Goal: Information Seeking & Learning: Learn about a topic

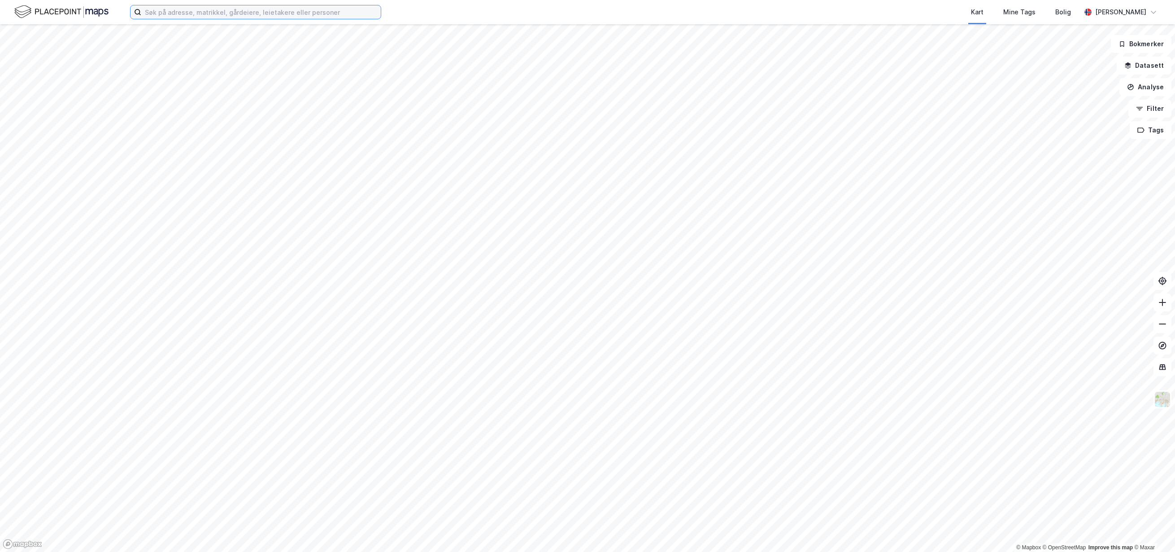
click at [287, 16] on input at bounding box center [261, 11] width 240 height 13
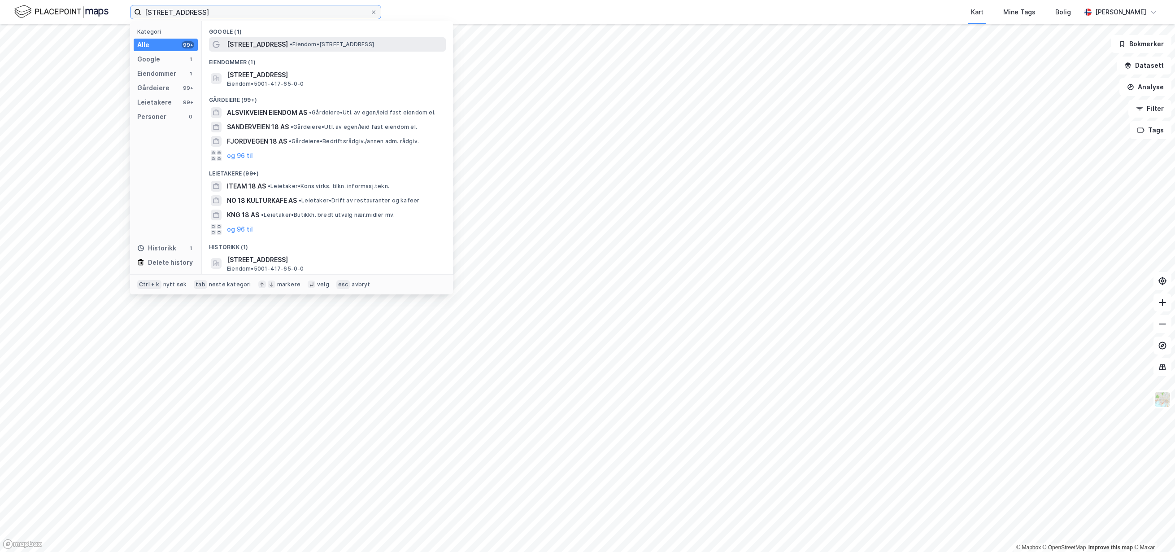
type input "[STREET_ADDRESS]"
click at [355, 44] on span "• Eiendom • [STREET_ADDRESS]" at bounding box center [332, 44] width 84 height 7
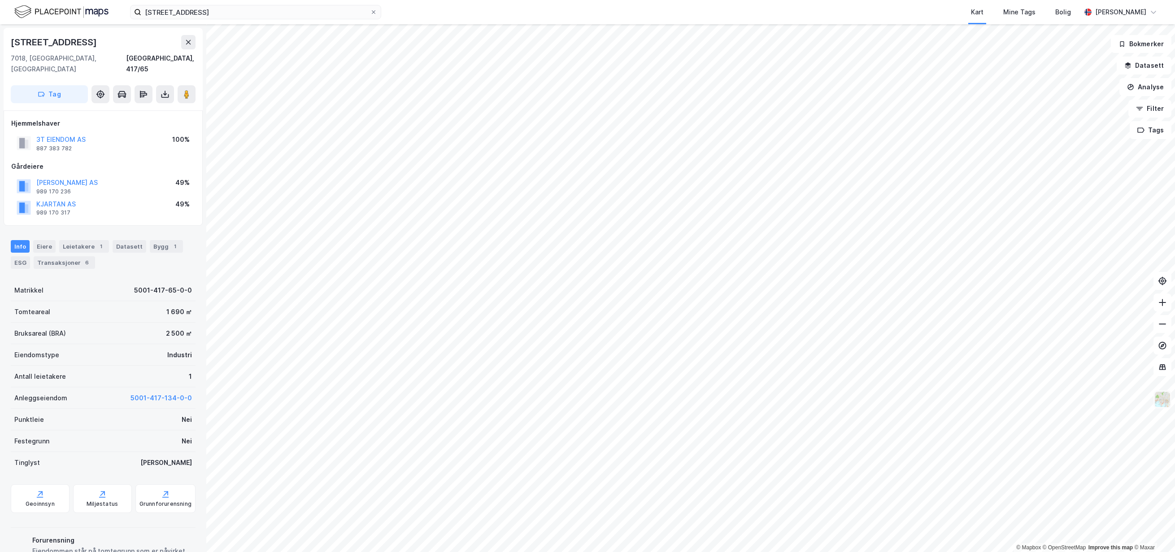
click at [1163, 397] on img at bounding box center [1162, 399] width 17 height 17
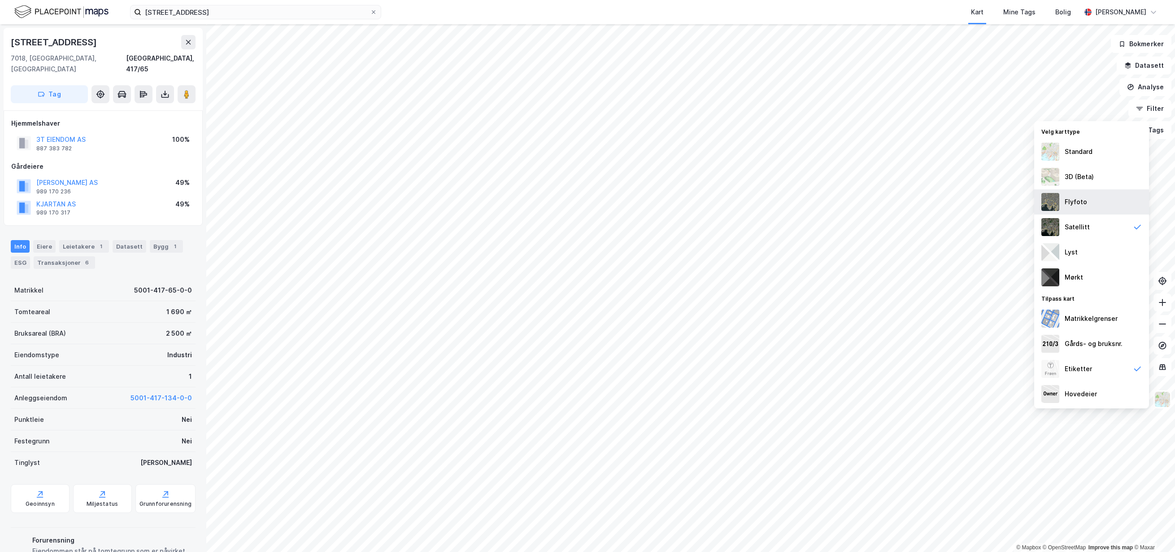
click at [1106, 206] on div "Flyfoto" at bounding box center [1091, 201] width 115 height 25
click at [1107, 233] on div "Satellitt" at bounding box center [1091, 226] width 115 height 25
click at [1108, 150] on div "Standard" at bounding box center [1091, 151] width 115 height 25
click at [1119, 178] on div "3D (Beta)" at bounding box center [1091, 176] width 115 height 25
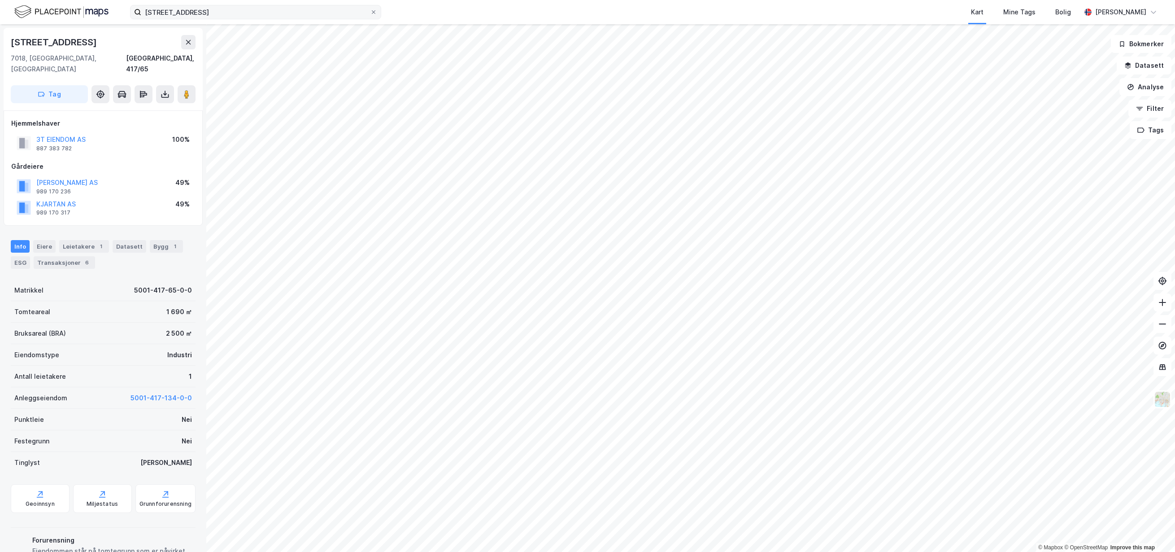
click at [377, 11] on label "[STREET_ADDRESS]" at bounding box center [255, 12] width 251 height 14
click at [370, 11] on input "[STREET_ADDRESS]" at bounding box center [255, 11] width 229 height 13
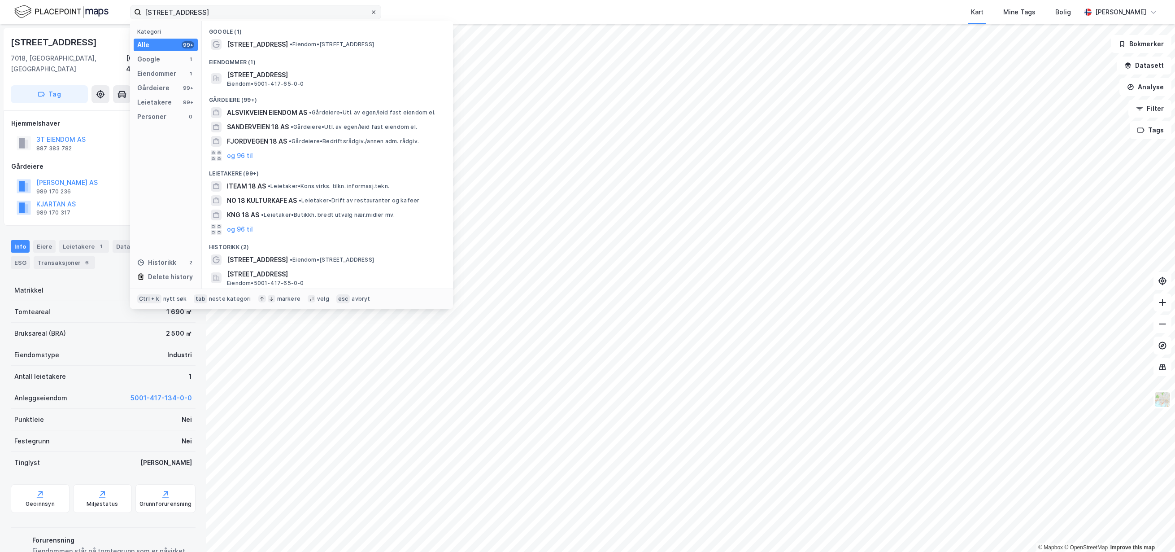
click at [376, 11] on icon at bounding box center [373, 11] width 5 height 5
click at [370, 11] on input "[STREET_ADDRESS]" at bounding box center [255, 11] width 229 height 13
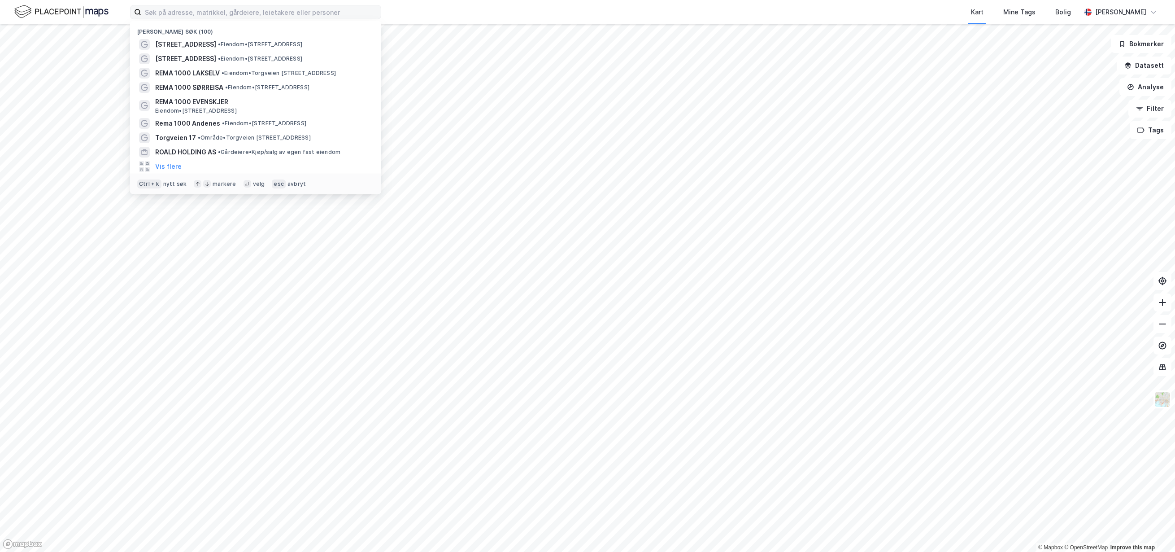
click at [940, 13] on div "Kart Mine Tags Bolig" at bounding box center [752, 12] width 657 height 24
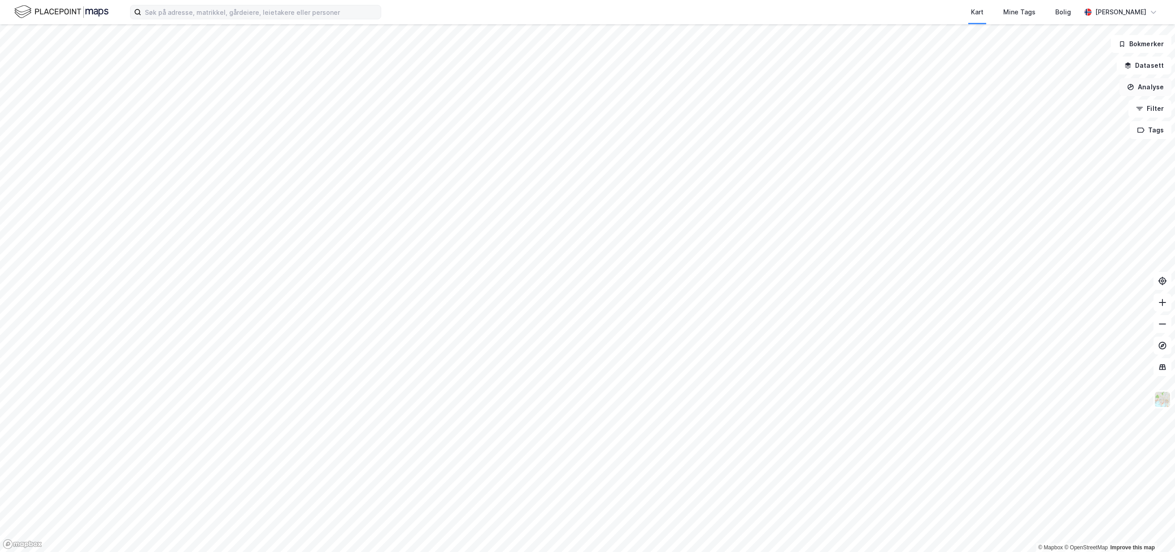
click at [1132, 88] on icon "button" at bounding box center [1130, 86] width 7 height 7
click at [1080, 120] on div "Tegn sirkel" at bounding box center [1061, 124] width 103 height 15
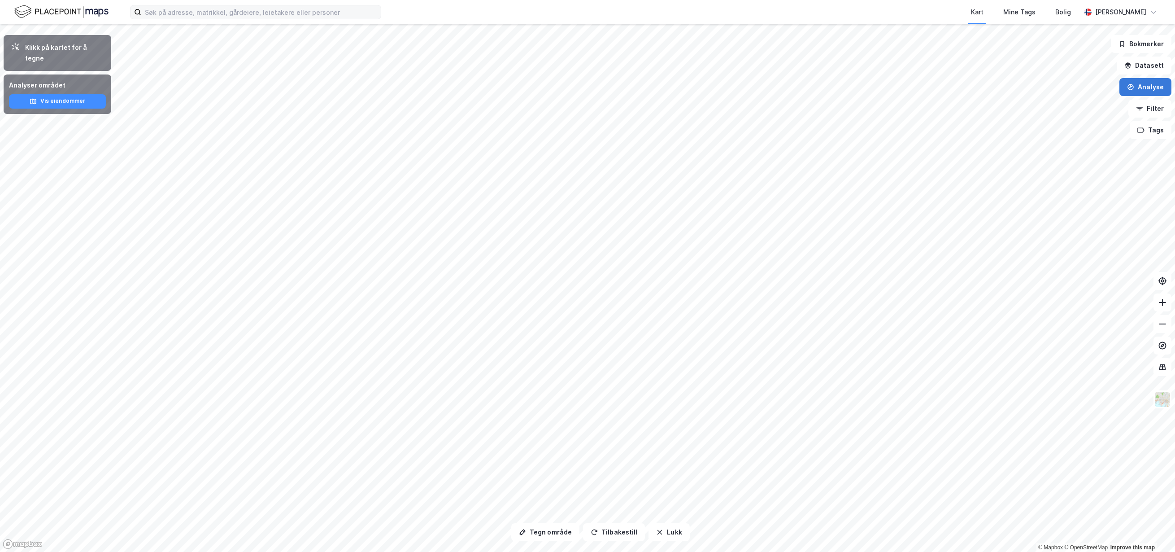
click at [1138, 83] on button "Analyse" at bounding box center [1145, 87] width 52 height 18
click at [1134, 88] on icon "button" at bounding box center [1130, 86] width 7 height 7
click at [1062, 138] on div "Se demografi" at bounding box center [1061, 142] width 103 height 15
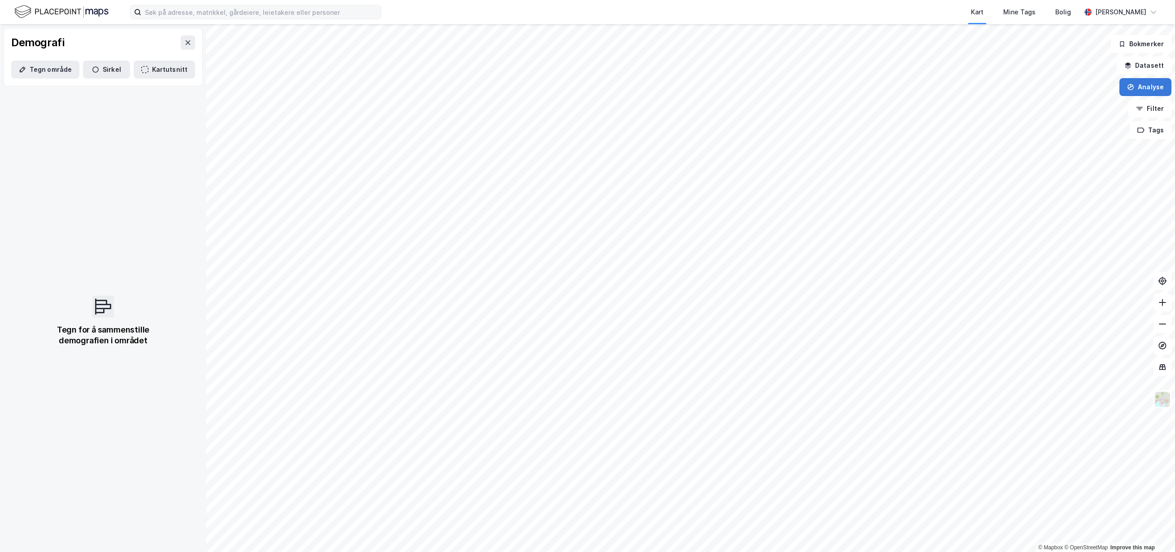
click at [1153, 82] on button "Analyse" at bounding box center [1145, 87] width 52 height 18
click at [1081, 101] on div "Tegn område" at bounding box center [1061, 106] width 103 height 15
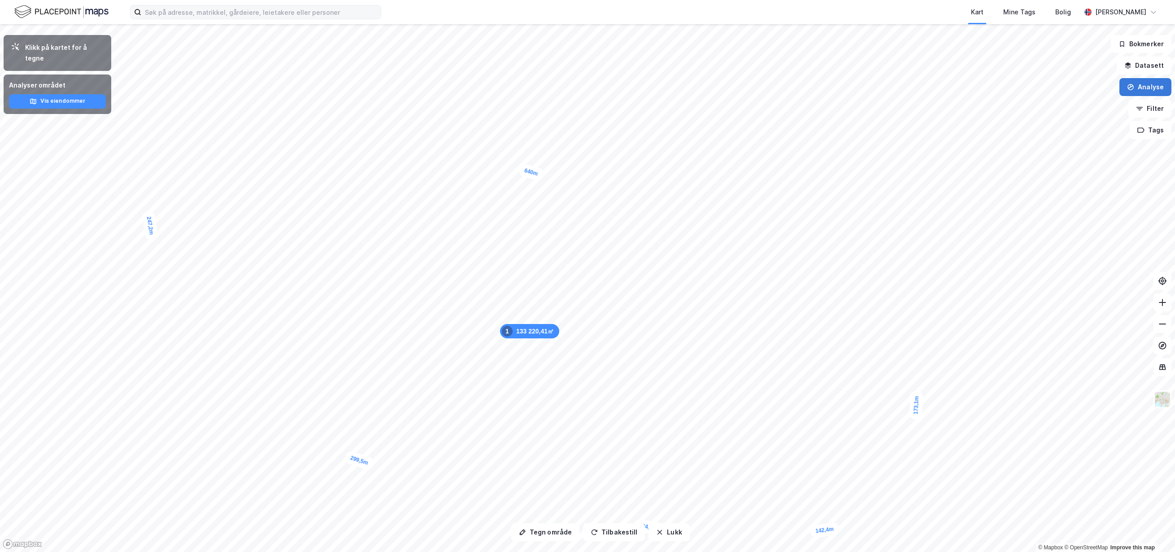
click at [1150, 84] on button "Analyse" at bounding box center [1145, 87] width 52 height 18
click at [1093, 143] on div "Se demografi" at bounding box center [1067, 143] width 78 height 8
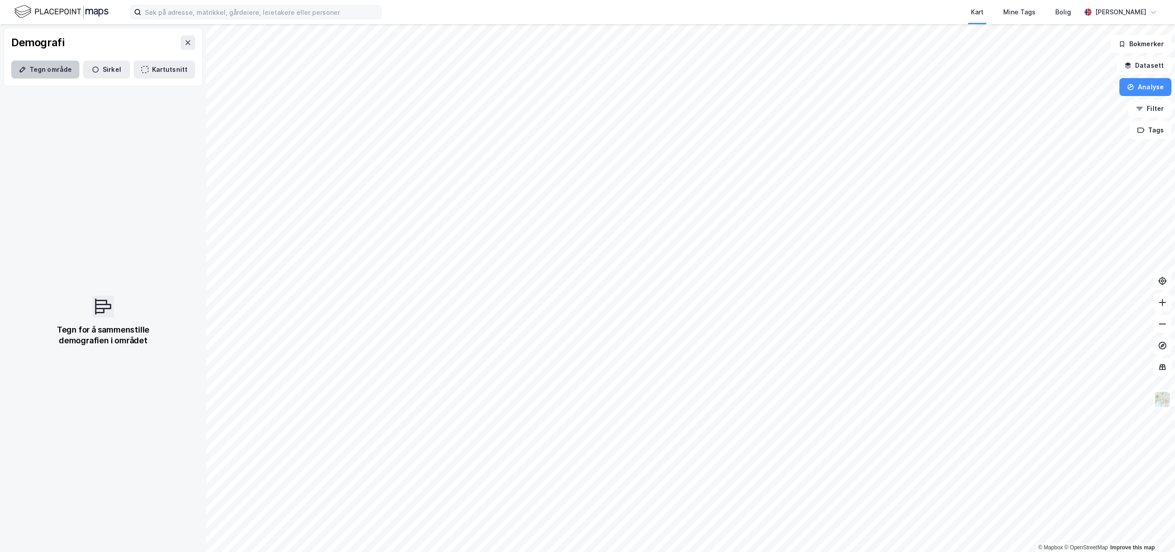
click at [41, 78] on button "Tegn område" at bounding box center [45, 70] width 68 height 18
click at [273, 62] on div "15,2m" at bounding box center [261, 62] width 26 height 13
click at [255, 67] on div "5,5m" at bounding box center [252, 64] width 26 height 22
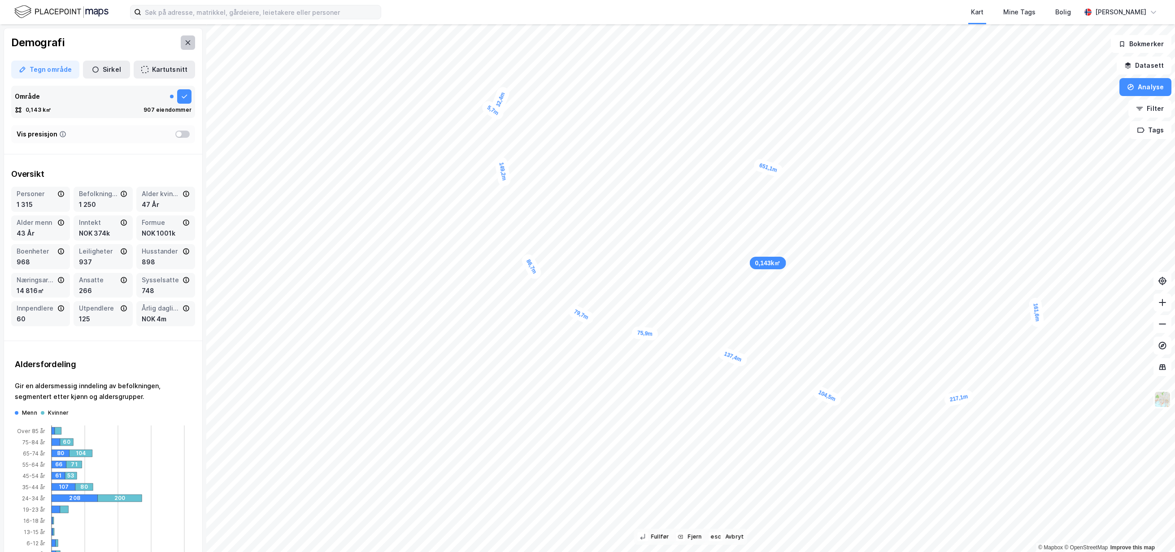
click at [186, 44] on icon at bounding box center [188, 42] width 5 height 4
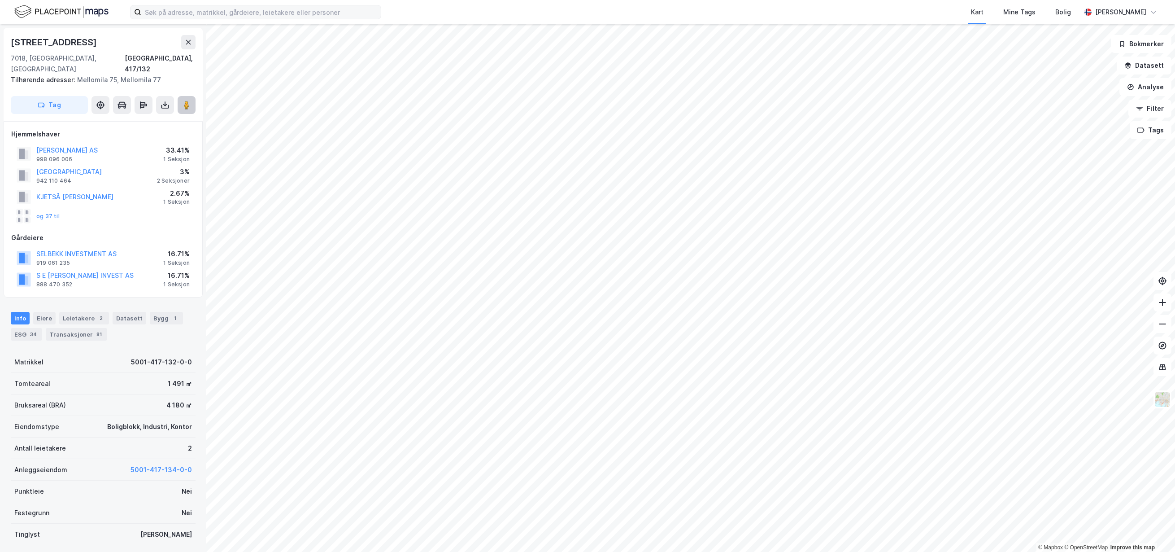
click at [188, 100] on image at bounding box center [186, 104] width 5 height 9
